Goal: Information Seeking & Learning: Learn about a topic

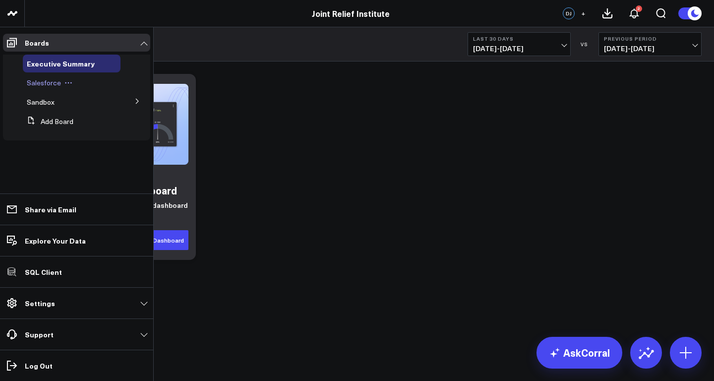
click at [41, 87] on span "Salesforce" at bounding box center [44, 82] width 34 height 9
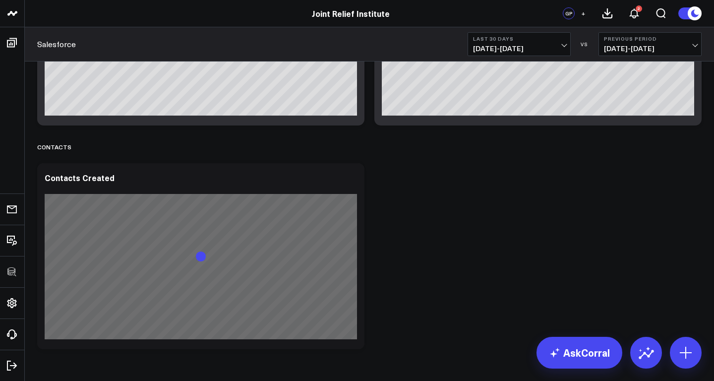
scroll to position [384, 0]
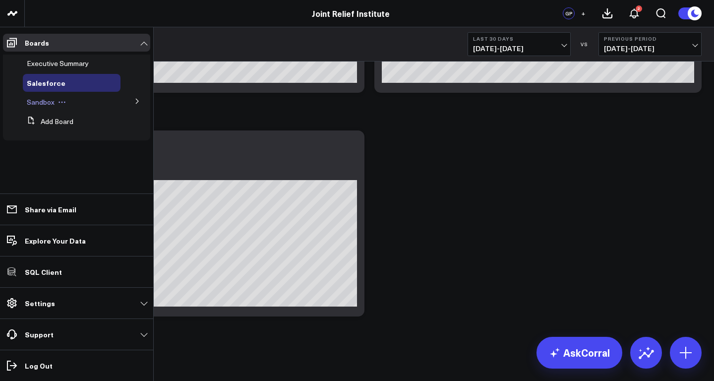
click at [113, 99] on div "Sandbox" at bounding box center [72, 102] width 98 height 18
click at [137, 102] on icon at bounding box center [137, 101] width 6 height 6
click at [48, 123] on span "Salesforce" at bounding box center [50, 119] width 34 height 9
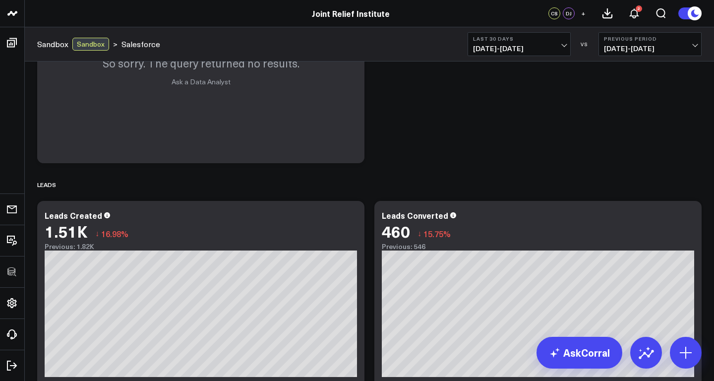
scroll to position [1158, 0]
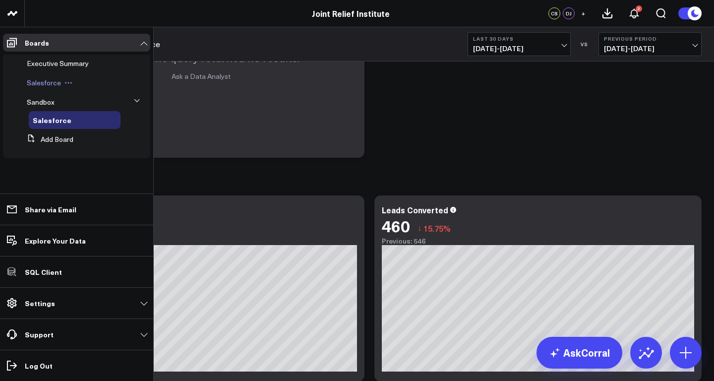
click at [48, 79] on span "Salesforce" at bounding box center [44, 82] width 34 height 9
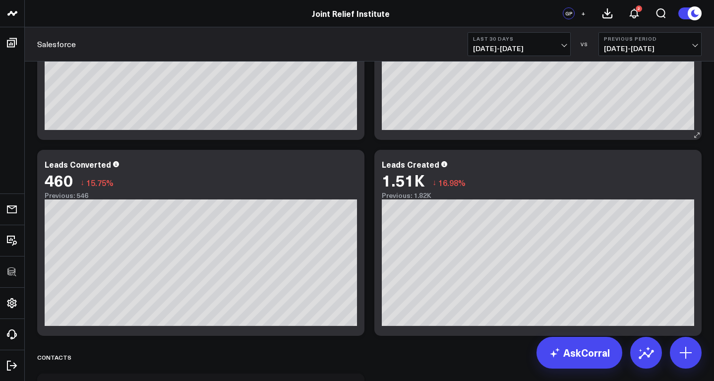
scroll to position [384, 0]
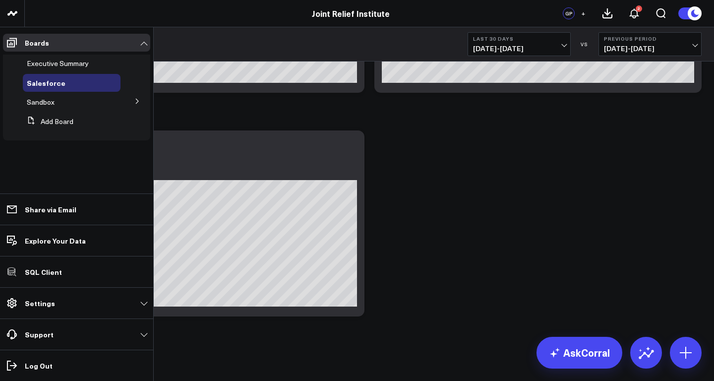
click at [121, 105] on li "Sandbox Salesforce" at bounding box center [76, 102] width 147 height 18
click at [137, 104] on icon at bounding box center [137, 101] width 6 height 6
click at [48, 118] on span "Salesforce" at bounding box center [50, 119] width 34 height 9
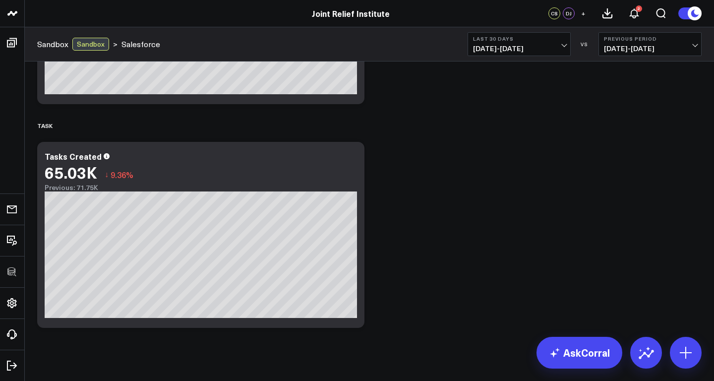
scroll to position [1867, 0]
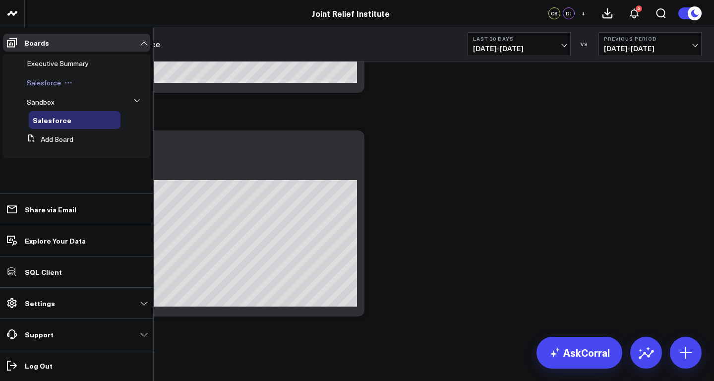
click at [48, 85] on span "Salesforce" at bounding box center [44, 82] width 34 height 9
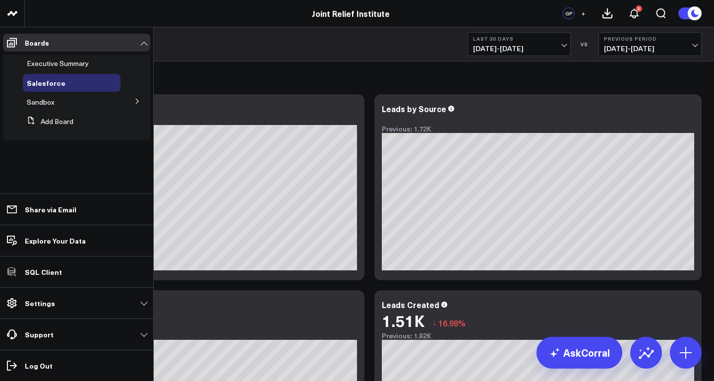
click at [137, 101] on icon at bounding box center [137, 101] width 2 height 5
click at [46, 125] on div "Salesforce" at bounding box center [75, 120] width 92 height 18
click at [46, 119] on span "Salesforce" at bounding box center [50, 119] width 34 height 9
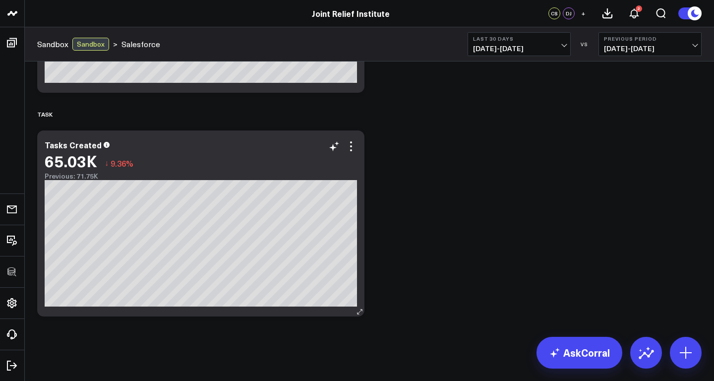
scroll to position [1810, 0]
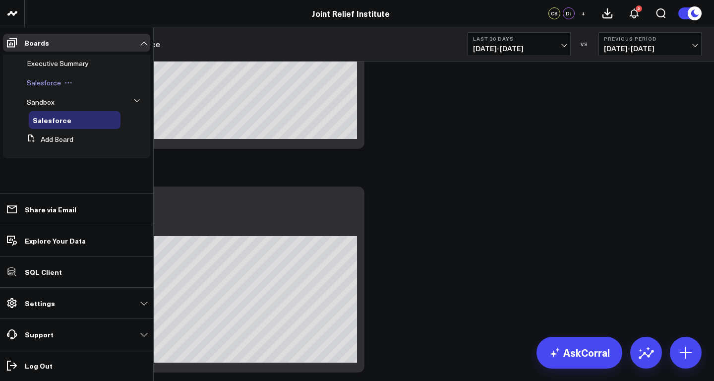
click at [44, 80] on span "Salesforce" at bounding box center [44, 82] width 34 height 9
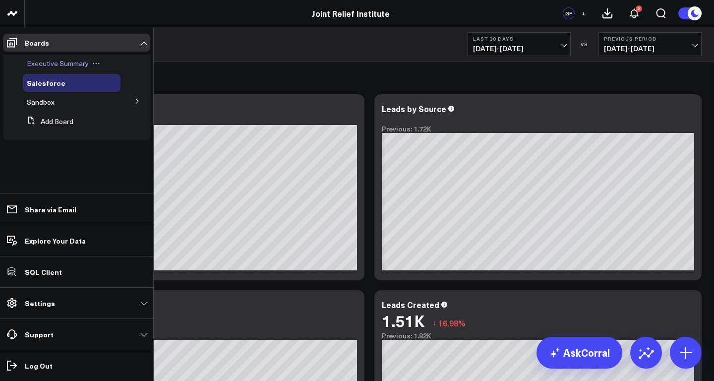
click at [65, 65] on span "Executive Summary" at bounding box center [58, 63] width 62 height 9
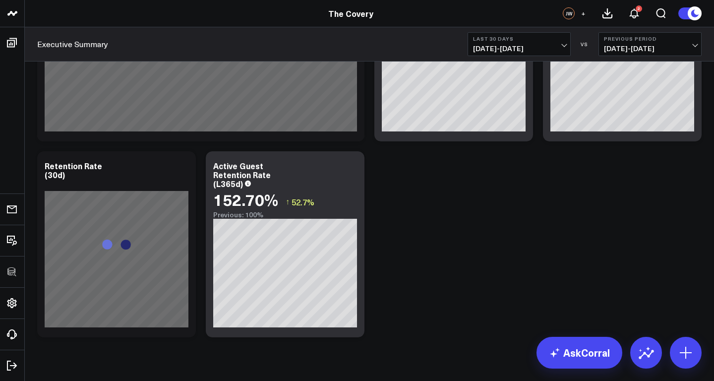
scroll to position [1363, 0]
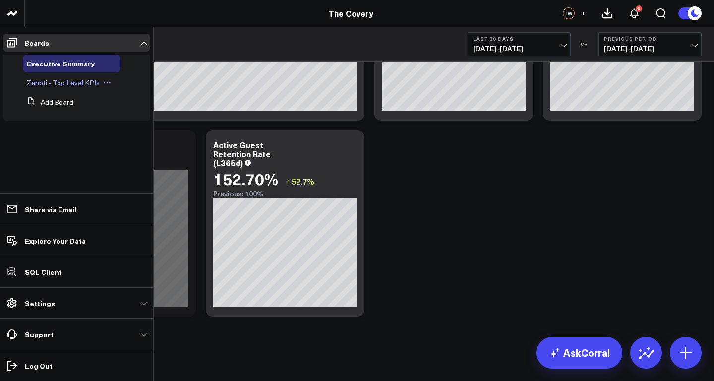
click at [47, 83] on span "Zenoti - Top Level KPIs" at bounding box center [63, 82] width 73 height 9
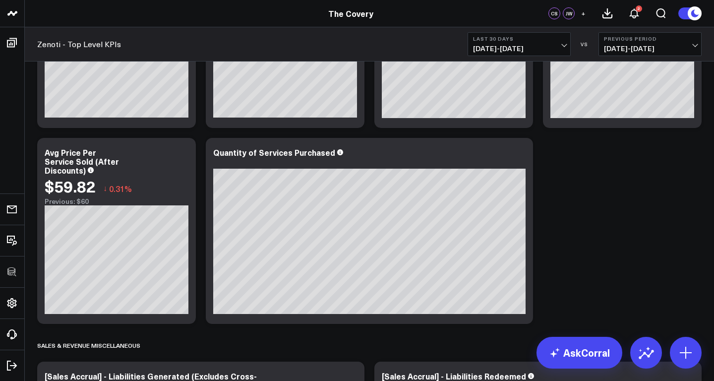
scroll to position [1127, 0]
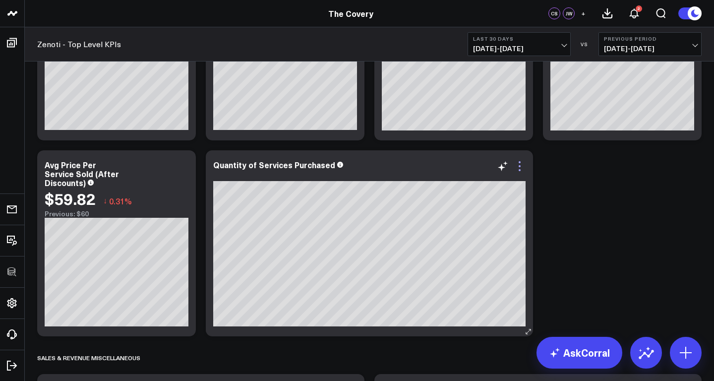
click at [518, 166] on icon at bounding box center [520, 166] width 12 height 12
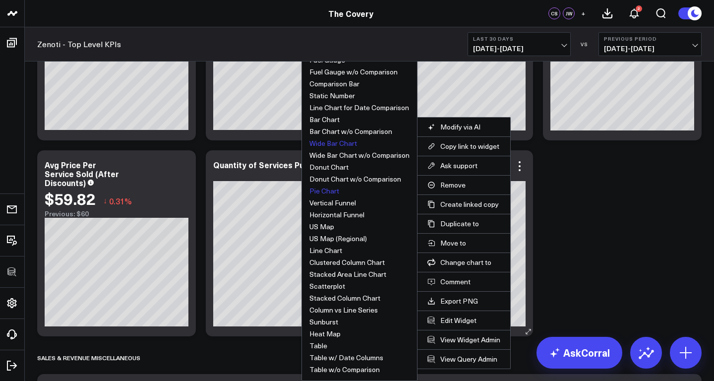
click at [335, 141] on button "Wide Bar Chart" at bounding box center [334, 143] width 48 height 7
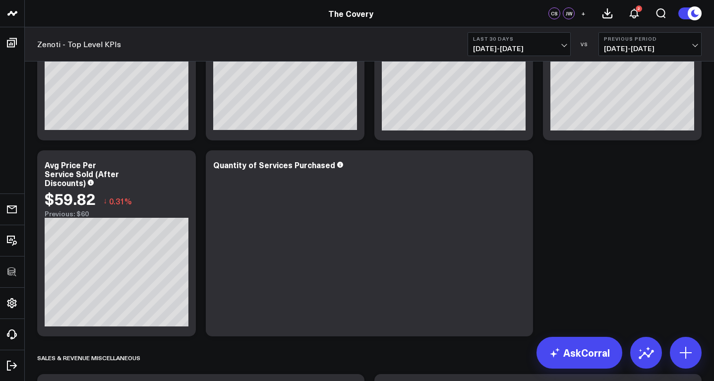
scroll to position [1137, 0]
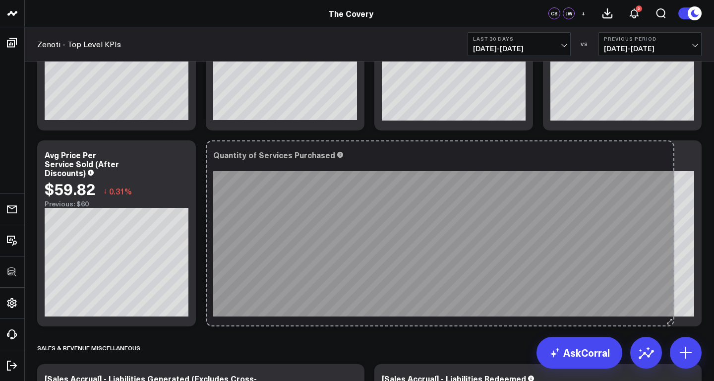
click at [670, 311] on div "Quantity of Services Purchased So sorry. The query returned no results. Ask a D…" at bounding box center [454, 233] width 496 height 186
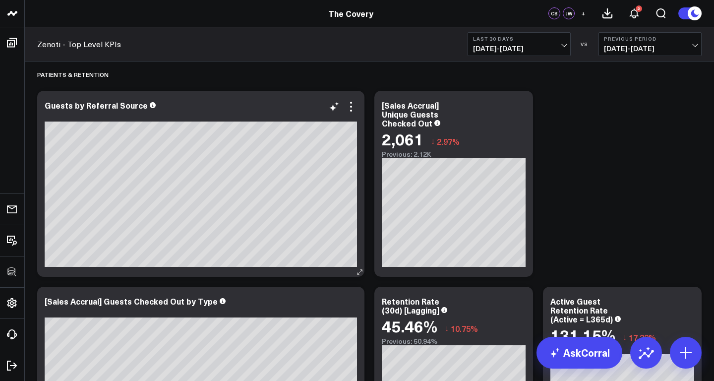
scroll to position [2834, 0]
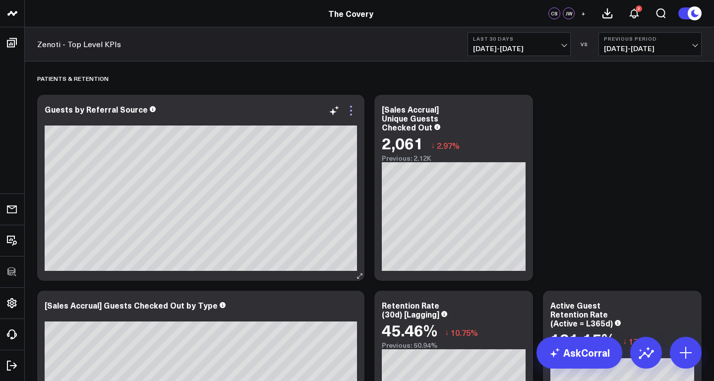
click at [354, 107] on icon at bounding box center [351, 111] width 12 height 12
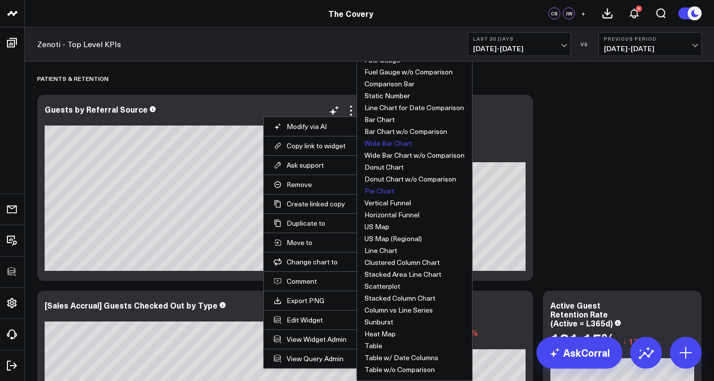
click at [381, 142] on button "Wide Bar Chart" at bounding box center [389, 143] width 48 height 7
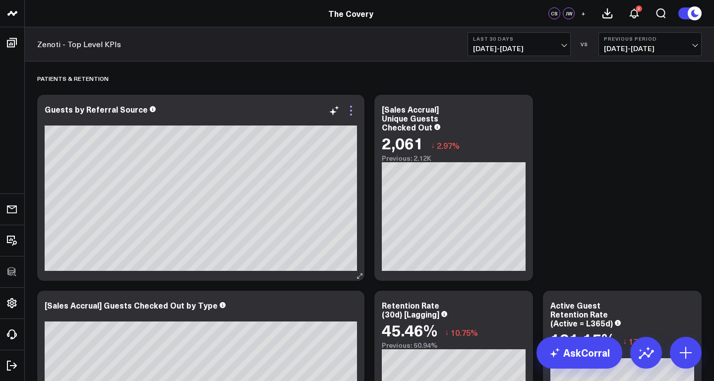
click at [353, 112] on icon at bounding box center [351, 111] width 12 height 12
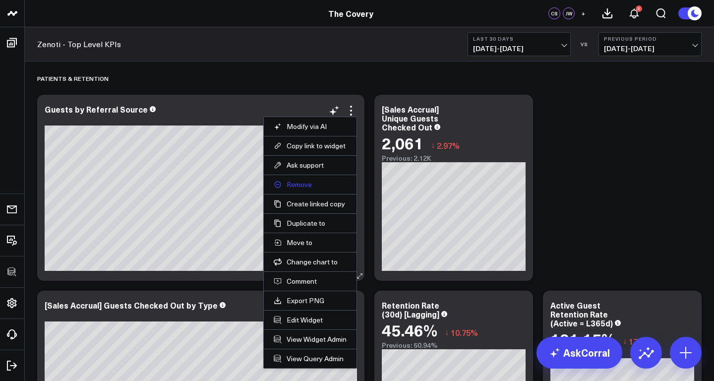
click at [302, 184] on button "Remove" at bounding box center [310, 184] width 73 height 9
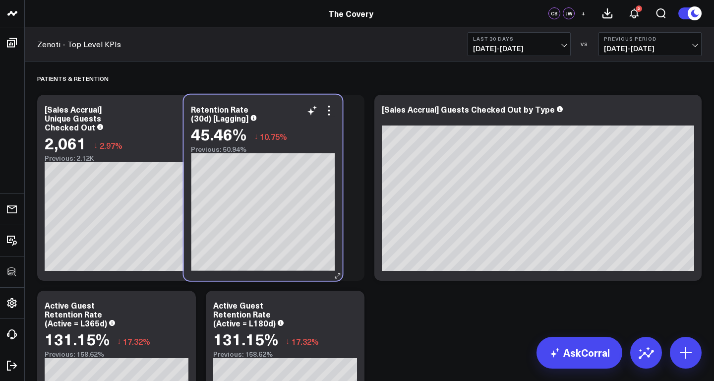
drag, startPoint x: 655, startPoint y: 114, endPoint x: 299, endPoint y: 112, distance: 356.2
click at [295, 112] on div "Retention Rate (30d) [Lagging]" at bounding box center [263, 114] width 144 height 18
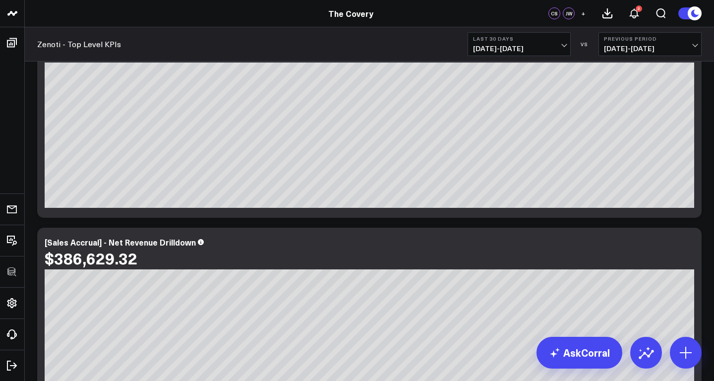
scroll to position [0, 0]
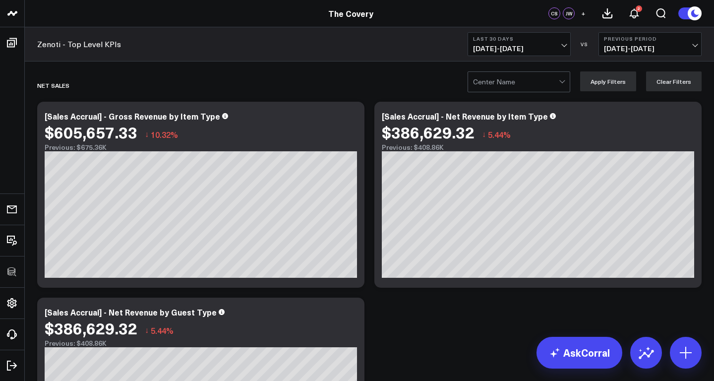
click at [516, 86] on div at bounding box center [516, 82] width 86 height 20
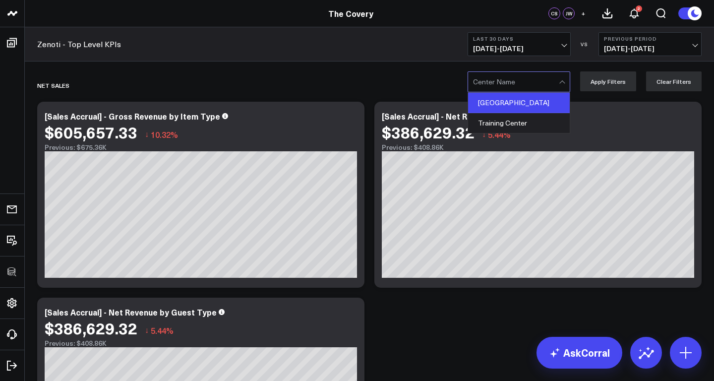
click at [516, 107] on div "[GEOGRAPHIC_DATA]" at bounding box center [519, 103] width 102 height 20
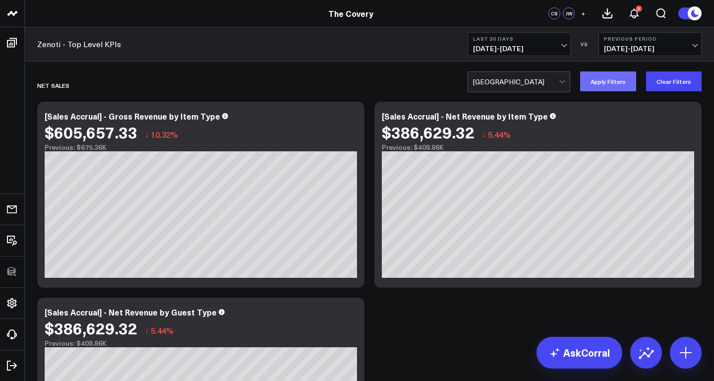
click at [619, 85] on button "Apply Filters" at bounding box center [608, 81] width 56 height 20
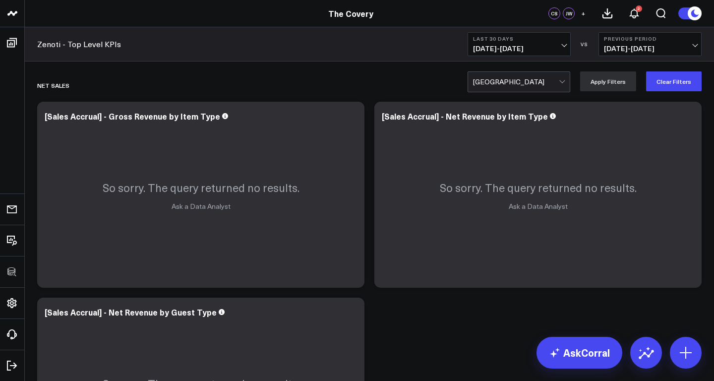
click at [498, 81] on div at bounding box center [516, 82] width 86 height 20
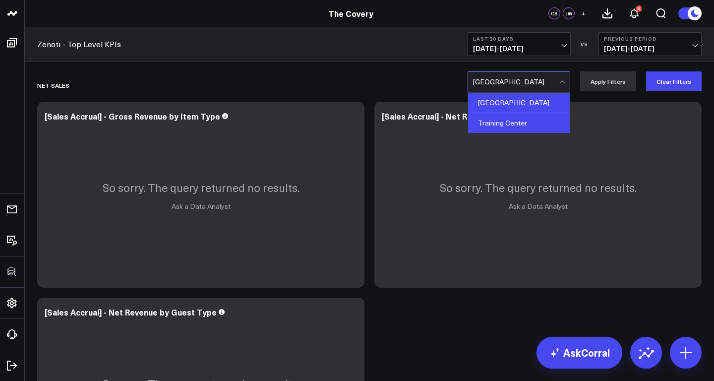
click at [499, 126] on div "Training Center" at bounding box center [519, 123] width 102 height 20
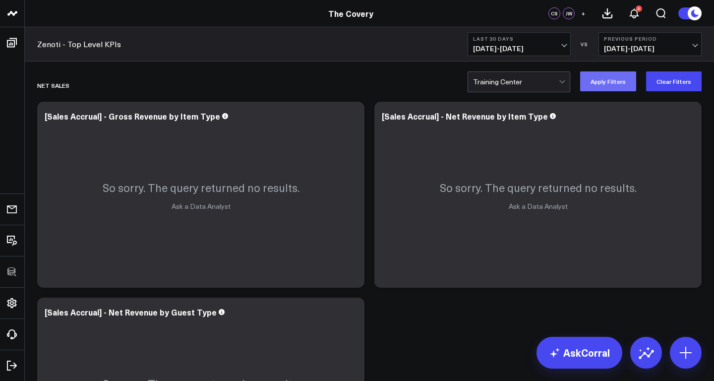
click at [603, 83] on button "Apply Filters" at bounding box center [608, 81] width 56 height 20
